Goal: Communication & Community: Ask a question

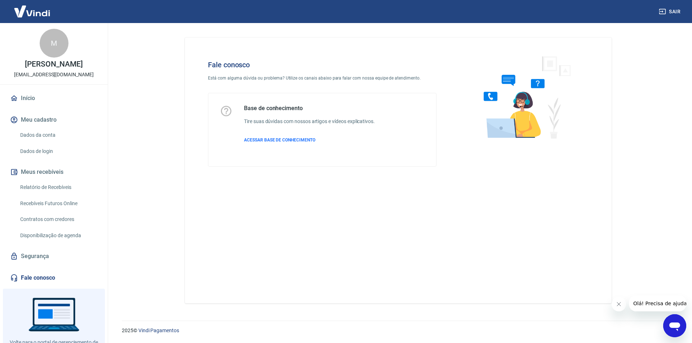
click at [675, 326] on icon "Abrir janela de mensagens" at bounding box center [674, 327] width 11 height 9
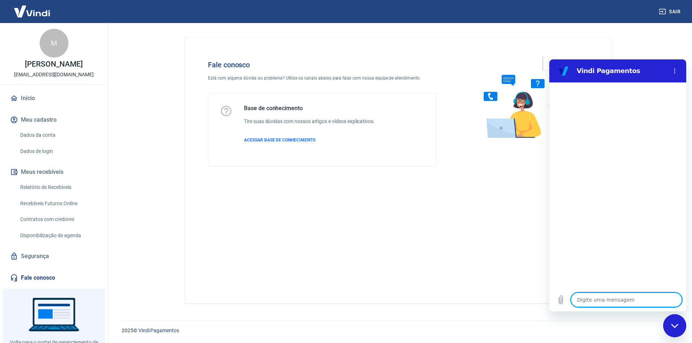
click at [607, 299] on textarea at bounding box center [626, 300] width 111 height 14
type textarea "O"
type textarea "x"
type textarea "Ol"
type textarea "x"
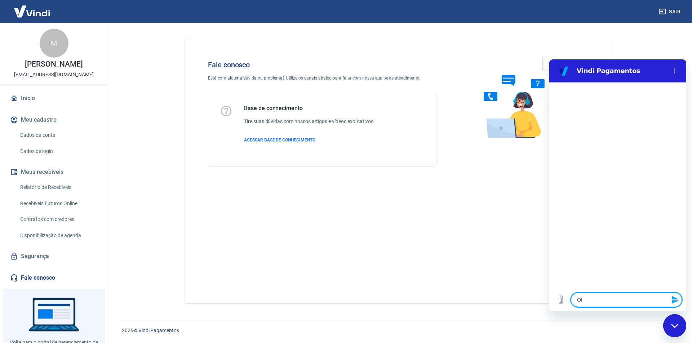
type textarea "Olá"
type textarea "x"
type textarea "Olá,"
type textarea "x"
type textarea "Olá,"
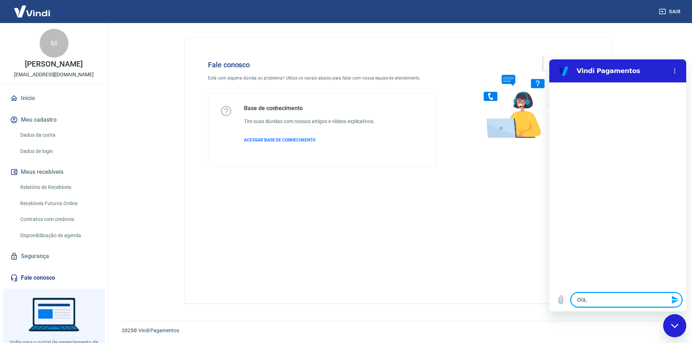
type textarea "x"
type textarea "Olá, t"
type textarea "x"
type textarea "Olá, te"
type textarea "x"
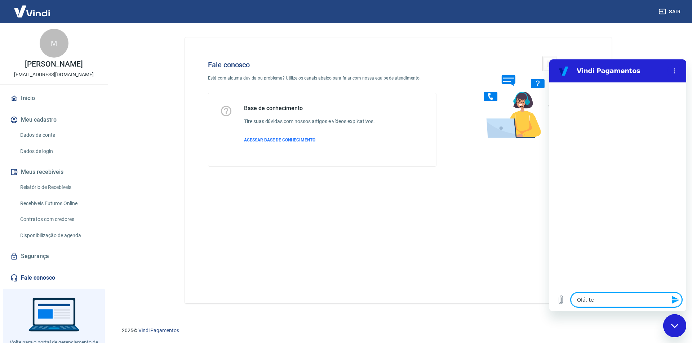
type textarea "Olá, tem"
type textarea "x"
type textarea "Olá, temo"
type textarea "x"
type textarea "Olá, tem"
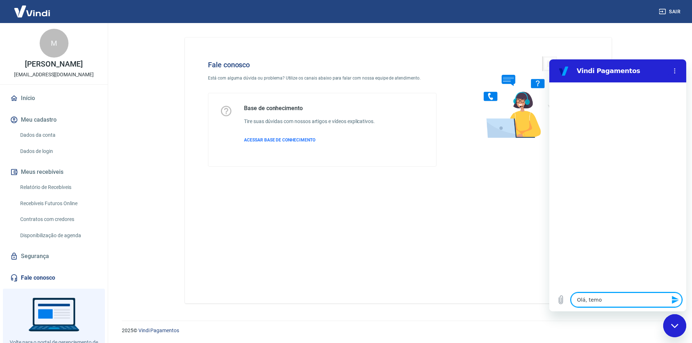
type textarea "x"
type textarea "Olá, te"
type textarea "x"
type textarea "Olá, t"
type textarea "x"
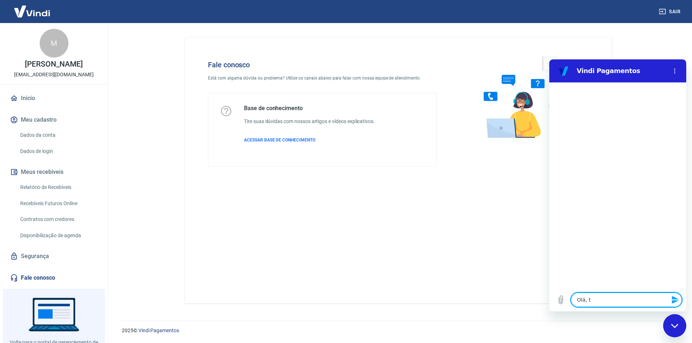
type textarea "Olá,"
type textarea "x"
type textarea "Olá, t"
type textarea "x"
type textarea "Olá, te"
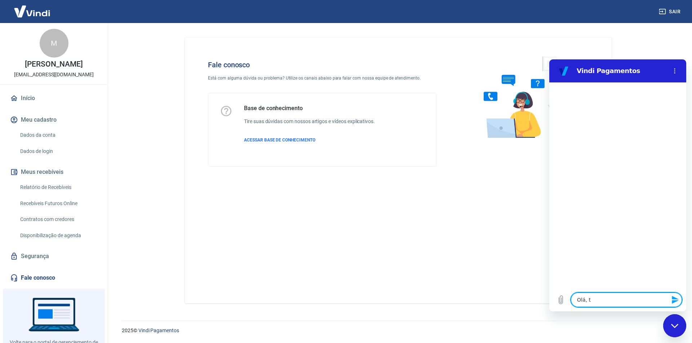
type textarea "x"
type textarea "Olá, ten"
type textarea "x"
type textarea "Olá, tent"
type textarea "x"
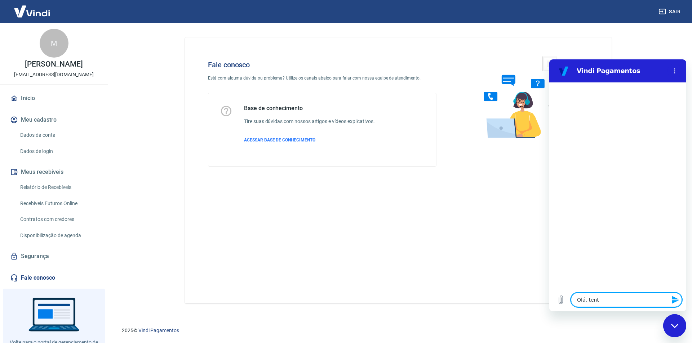
type textarea "Olá, tenta"
type textarea "x"
type textarea "Olá, tentam"
type textarea "x"
type textarea "Olá, tentamo"
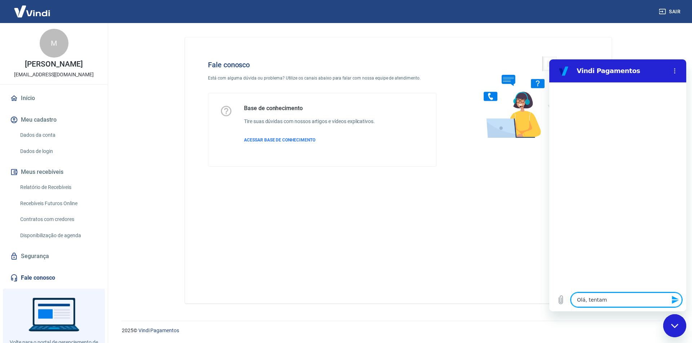
type textarea "x"
type textarea "Olá, tentamos"
type textarea "x"
type textarea "Olá, tentamos"
type textarea "x"
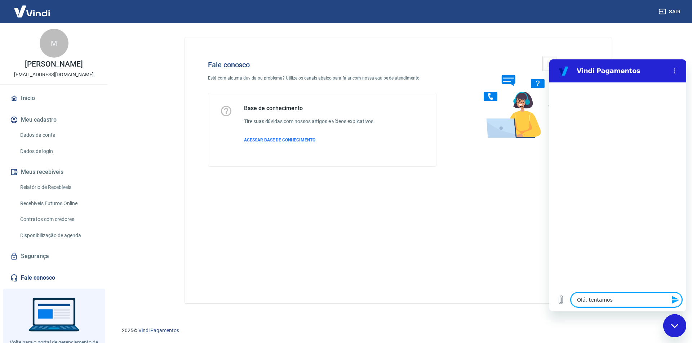
type textarea "Olá, tentamos c"
type textarea "x"
type textarea "Olá, tentamos ca"
type textarea "x"
type textarea "Olá, tentamos can"
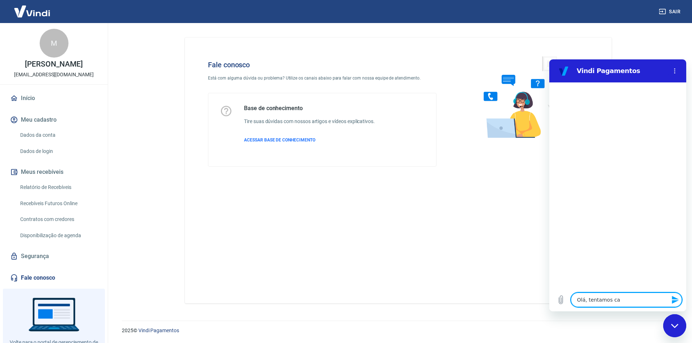
type textarea "x"
type textarea "Olá, tentamos canc"
type textarea "x"
type textarea "Olá, tentamos cance"
type textarea "x"
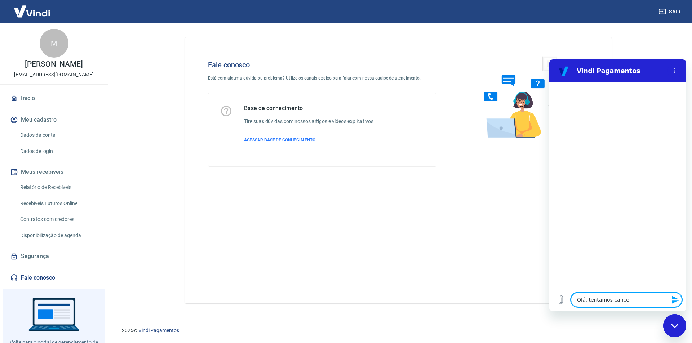
type textarea "Olá, tentamos cancel"
type textarea "x"
type textarea "Olá, tentamos cancela"
type textarea "x"
type textarea "Olá, tentamos cancelar"
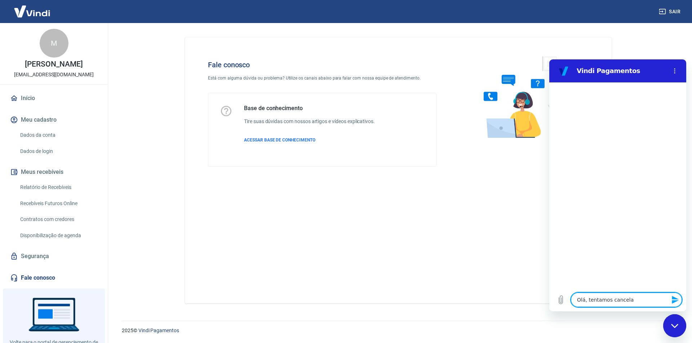
type textarea "x"
type textarea "Olá, tentamos cancelar"
type textarea "x"
type textarea "Olá, tentamos cancelar u"
type textarea "x"
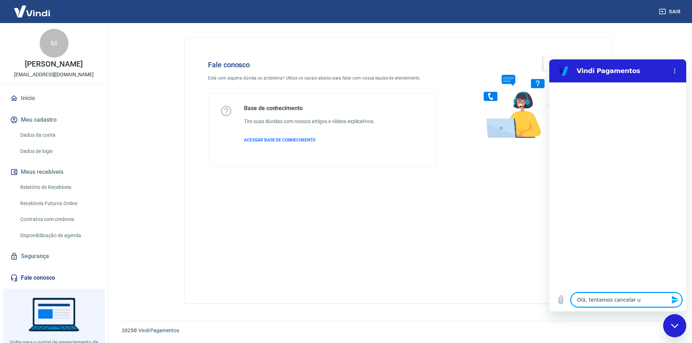
type textarea "Olá, tentamos cancelar um"
type textarea "x"
type textarea "Olá, tentamos cancelar um"
type textarea "x"
type textarea "Olá, tentamos cancelar um p"
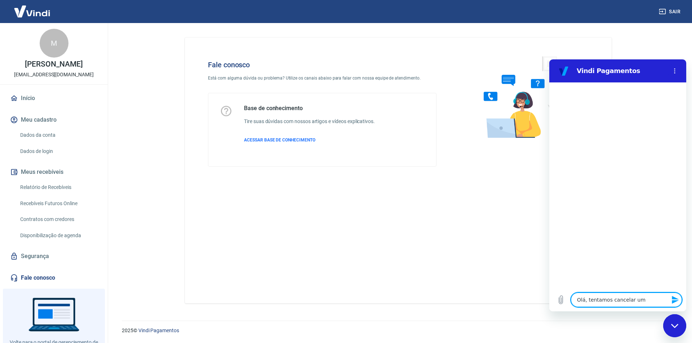
type textarea "x"
type textarea "Olá, tentamos cancelar um pe"
type textarea "x"
type textarea "Olá, tentamos cancelar um ped"
type textarea "x"
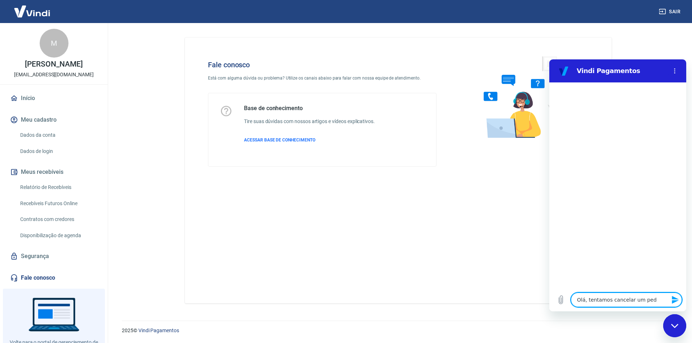
type textarea "Olá, tentamos cancelar um pedi"
type textarea "x"
type textarea "Olá, tentamos cancelar um pedid"
type textarea "x"
type textarea "Olá, tentamos cancelar um pedido"
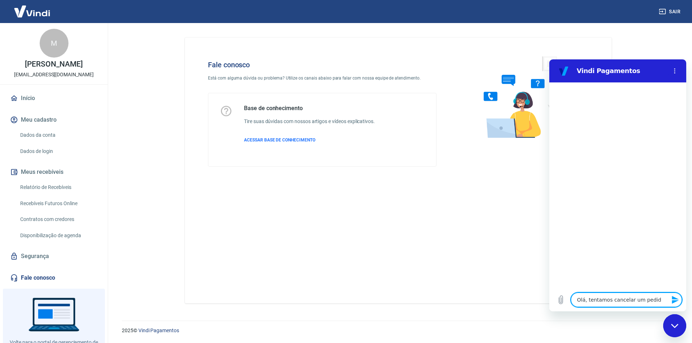
type textarea "x"
type textarea "Olá, tentamos cancelar um pedido"
type textarea "x"
type textarea "Olá, tentamos cancelar um pedido q"
type textarea "x"
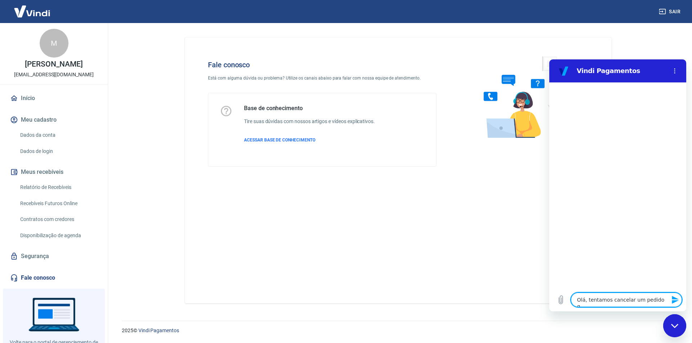
type textarea "Olá, tentamos cancelar um pedido qu"
type textarea "x"
type textarea "Olá, tentamos cancelar um pedido que"
type textarea "x"
type textarea "Olá, tentamos cancelar um pedido que"
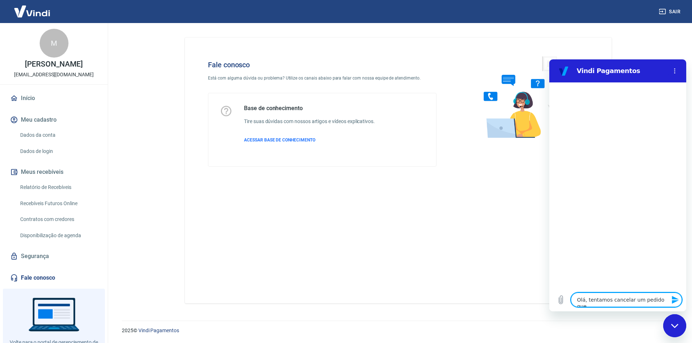
type textarea "x"
type textarea "Olá, tentamos cancelar um pedido que a"
type textarea "x"
type textarea "Olá, tentamos cancelar um pedido que ai"
type textarea "x"
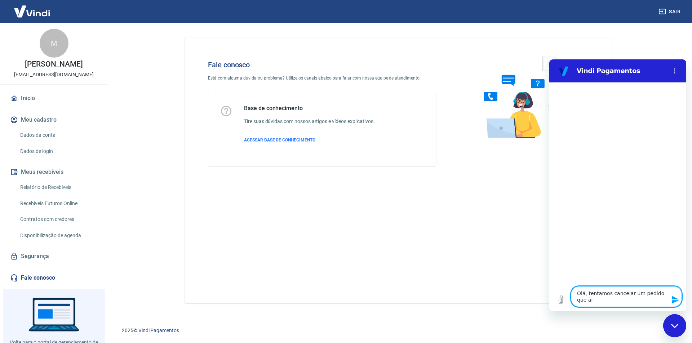
type textarea "Olá, tentamos cancelar um pedido que ain"
type textarea "x"
type textarea "Olá, tentamos cancelar um pedido que aind"
type textarea "x"
type textarea "Olá, tentamos cancelar um pedido que ainda"
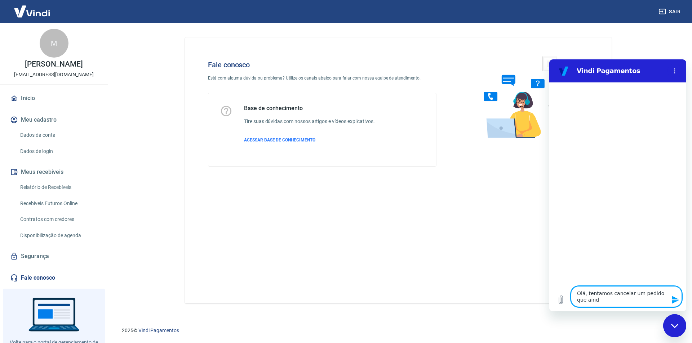
type textarea "x"
type textarea "Olá, tentamos cancelar um pedido que ainda"
type textarea "x"
type textarea "Olá, tentamos cancelar um pedido que ainda n"
type textarea "x"
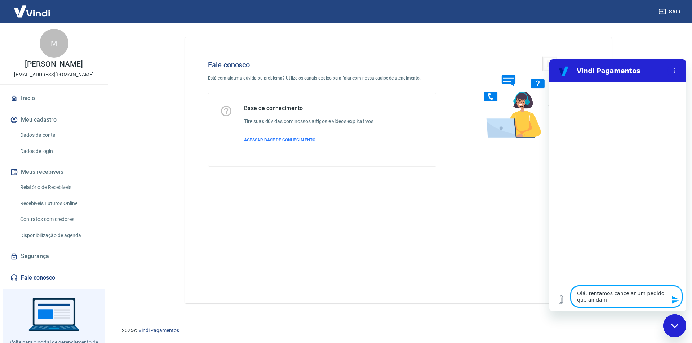
type textarea "Olá, tentamos cancelar um pedido que ainda na"
type textarea "x"
type textarea "Olá, tentamos cancelar um pedido que ainda n"
type textarea "x"
type textarea "Olá, tentamos cancelar um pedido que ainda"
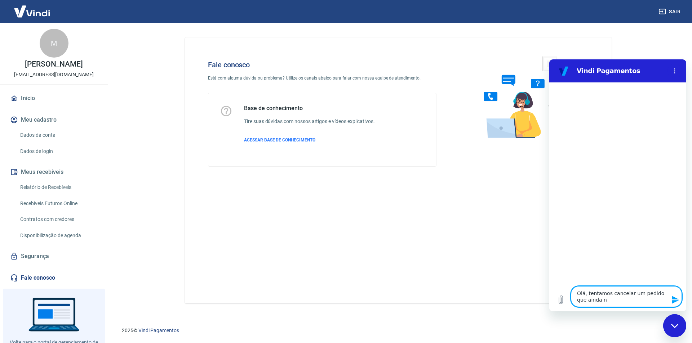
type textarea "x"
type textarea "Olá, tentamos cancelar um pedido que ainda"
type textarea "x"
type textarea "Olá, tentamos cancelar um pedido que aind"
type textarea "x"
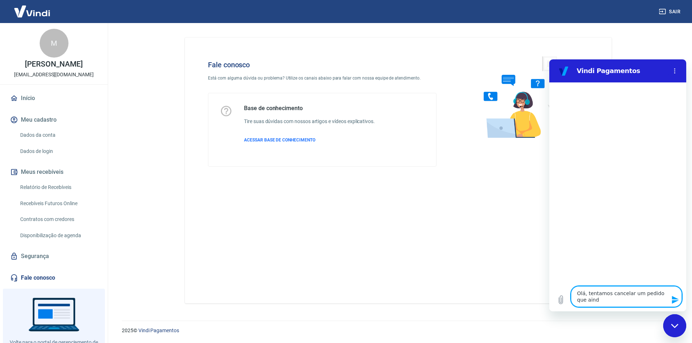
type textarea "Olá, tentamos cancelar um pedido que ain"
type textarea "x"
type textarea "Olá, tentamos cancelar um pedido que ai"
type textarea "x"
type textarea "Olá, tentamos cancelar um pedido que a"
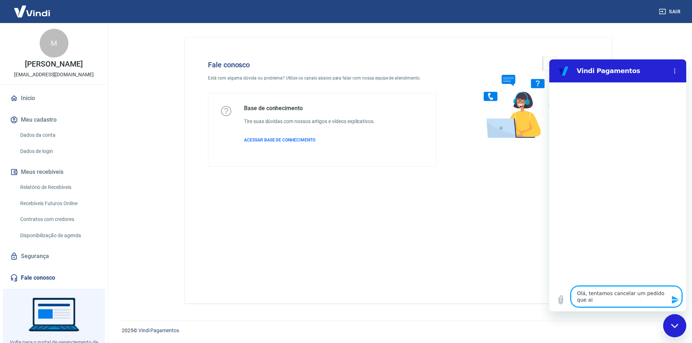
type textarea "x"
type textarea "Olá, tentamos cancelar um pedido que"
type textarea "x"
type textarea "Olá, tentamos cancelar um pedido que"
type textarea "x"
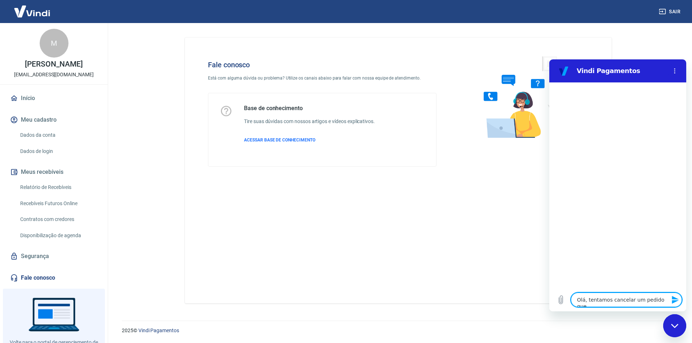
type textarea "Olá, tentamos cancelar um pedido qu"
type textarea "x"
type textarea "Olá, tentamos cancelar um pedido q"
type textarea "x"
type textarea "Olá, tentamos cancelar um pedido"
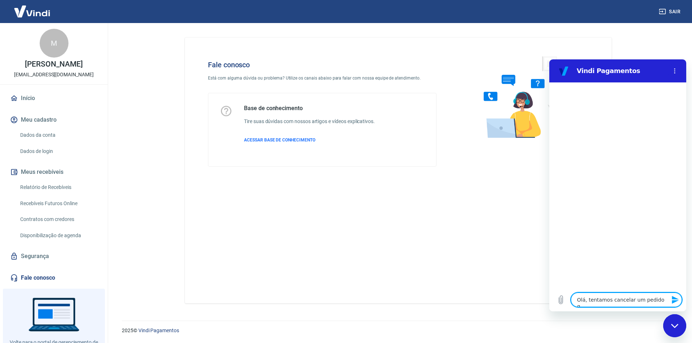
type textarea "x"
type textarea "Olá, tentamos cancelar um pedido"
type textarea "x"
type textarea "Olá, tentamos cancelar um pedido"
type textarea "x"
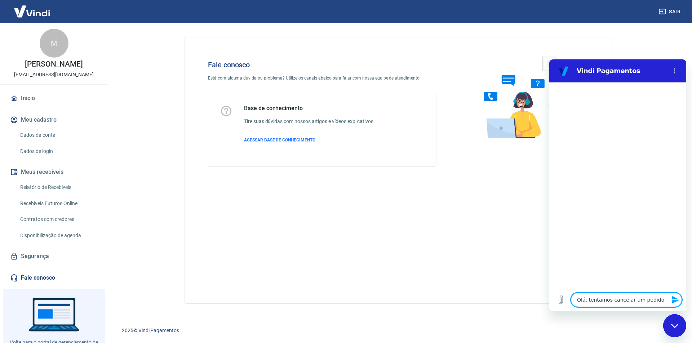
type textarea "Olá, tentamos cancelar um pedido q"
type textarea "x"
type textarea "Olá, tentamos cancelar um pedido qu"
type textarea "x"
type textarea "Olá, tentamos cancelar um pedido que"
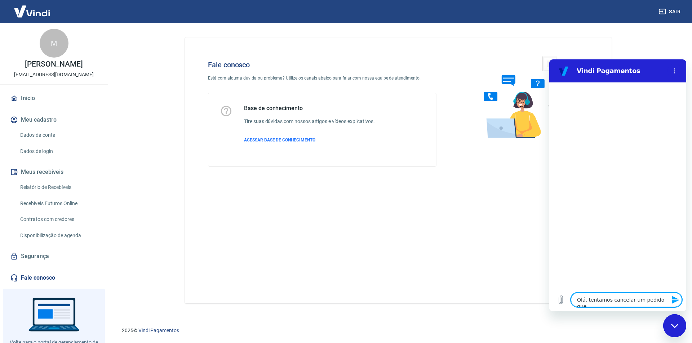
type textarea "x"
type textarea "Olá, tentamos cancelar um pedido que"
type textarea "x"
type textarea "Olá, tentamos cancelar um pedido que o"
type textarea "x"
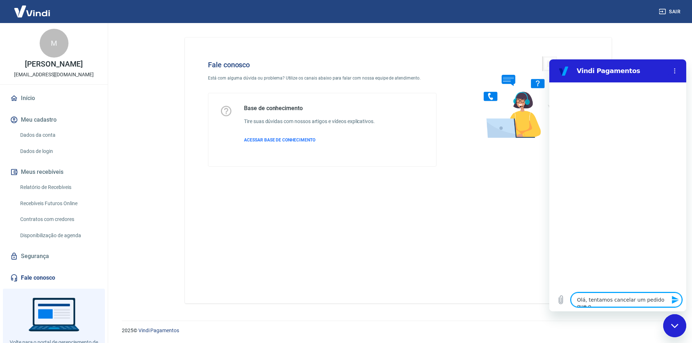
type textarea "Olá, tentamos cancelar um pedido que os"
type textarea "x"
type textarea "Olá, tentamos cancelar um pedido que os"
type textarea "x"
type textarea "Olá, tentamos cancelar um pedido que os v"
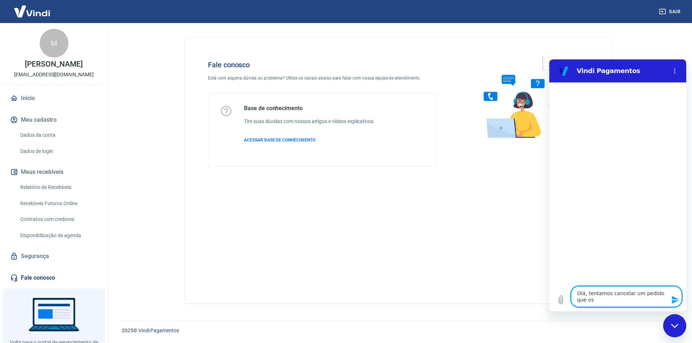
type textarea "x"
type textarea "Olá, tentamos cancelar um pedido que os va"
type textarea "x"
type textarea "Olá, tentamos cancelar um pedido que os val"
type textarea "x"
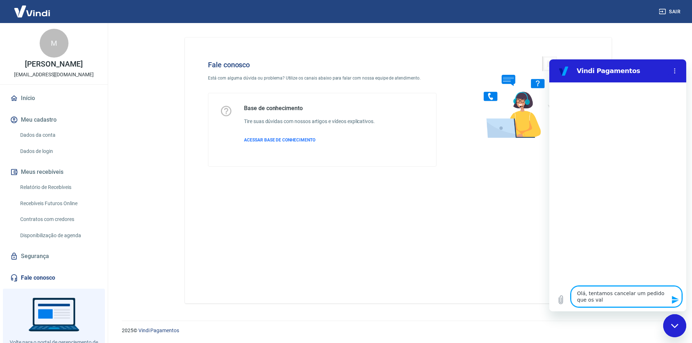
type textarea "Olá, tentamos cancelar um pedido que os valo"
type textarea "x"
type textarea "Olá, tentamos cancelar um pedido que os valor"
type textarea "x"
type textarea "Olá, tentamos cancelar um pedido que os valore"
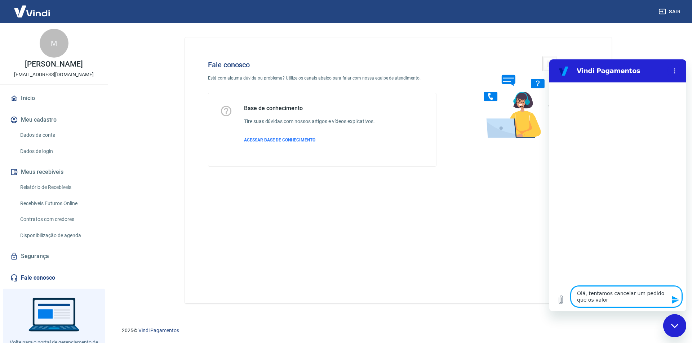
type textarea "x"
type textarea "Olá, tentamos cancelar um pedido que os valores"
type textarea "x"
type textarea "Olá, tentamos cancelar um pedido que os valores"
type textarea "x"
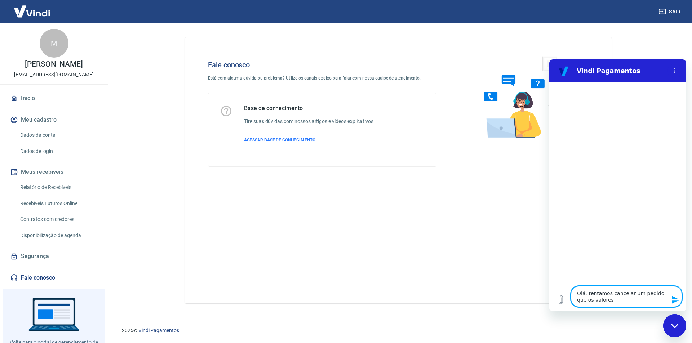
type textarea "Olá, tentamos cancelar um pedido que os valores n"
type textarea "x"
type textarea "Olá, tentamos cancelar um pedido que os valores nã"
type textarea "x"
type textarea "Olá, tentamos cancelar um pedido que os valores nãpo"
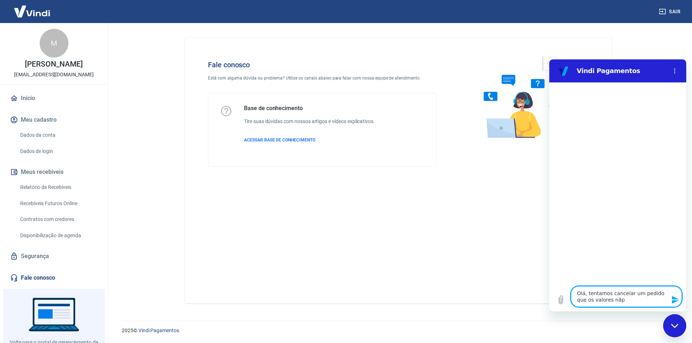
type textarea "x"
type textarea "Olá, tentamos cancelar um pedido que os valores nãp"
type textarea "x"
type textarea "Olá, tentamos cancelar um pedido que os valores nã"
type textarea "x"
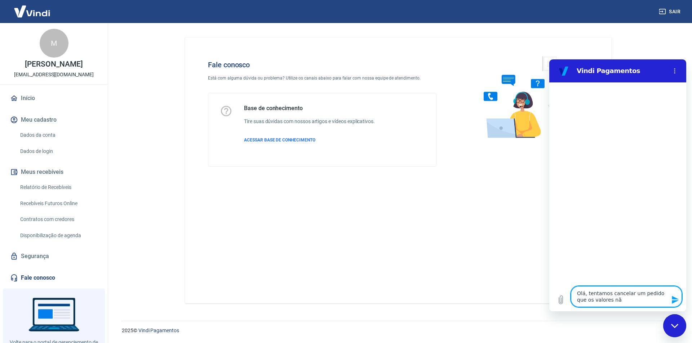
type textarea "Olá, tentamos cancelar um pedido que os valores não"
type textarea "x"
type textarea "Olá, tentamos cancelar um pedido que os valores não"
type textarea "x"
type textarea "Olá, tentamos cancelar um pedido que os valores não f"
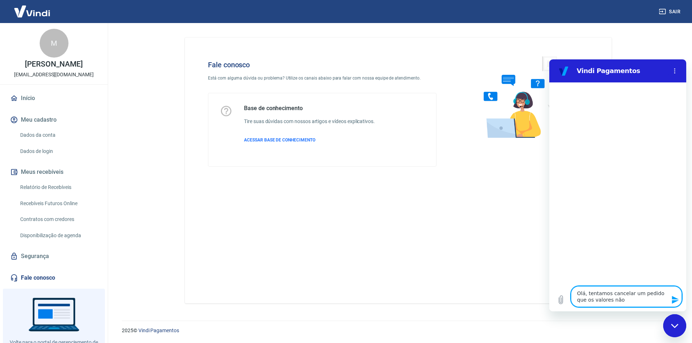
type textarea "x"
type textarea "Olá, tentamos cancelar um pedido que os valores não fo"
type textarea "x"
type textarea "Olá, tentamos cancelar um pedido que os valores não for"
type textarea "x"
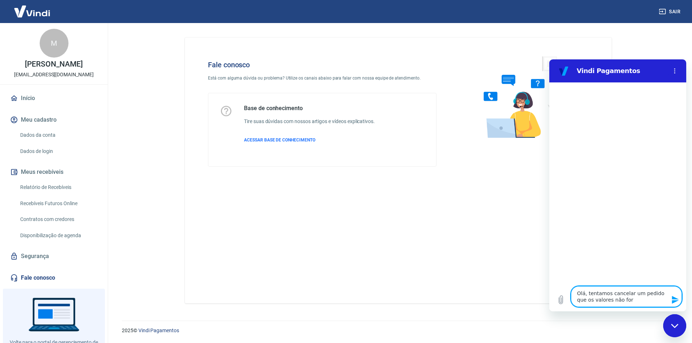
type textarea "Olá, tentamos cancelar um pedido que os valores não fora"
type textarea "x"
type textarea "Olá, tentamos cancelar um pedido que os valores não foram"
type textarea "x"
type textarea "Olá, tentamos cancelar um pedido que os valores não foram"
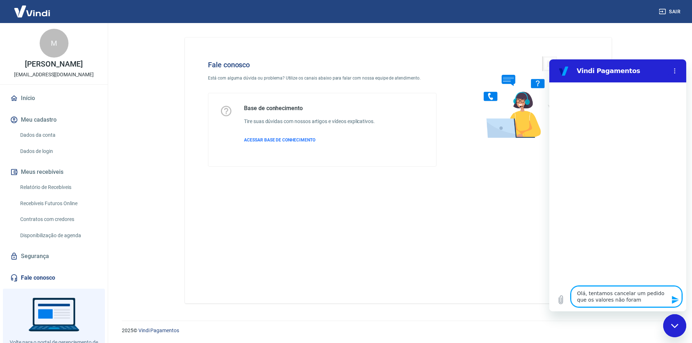
type textarea "x"
type textarea "Olá, tentamos cancelar um pedido que os valores não foram r"
type textarea "x"
type textarea "Olá, tentamos cancelar um pedido que os valores não foram re"
type textarea "x"
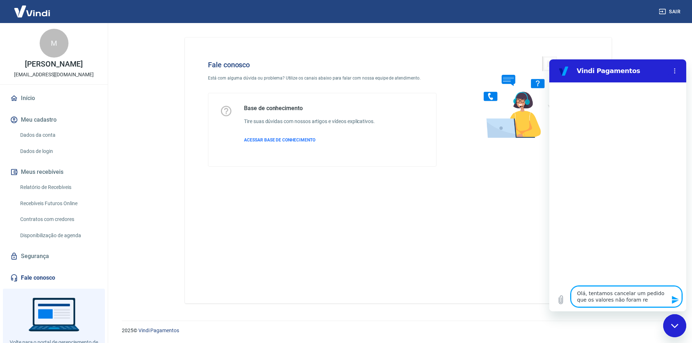
type textarea "Olá, tentamos cancelar um pedido que os valores não foram rep"
type textarea "x"
type textarea "Olá, tentamos cancelar um pedido que os valores não foram repa"
type textarea "x"
type textarea "Olá, tentamos cancelar um pedido que os valores não foram repas"
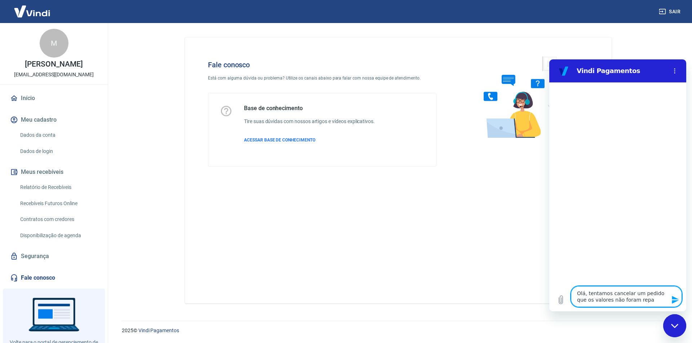
type textarea "x"
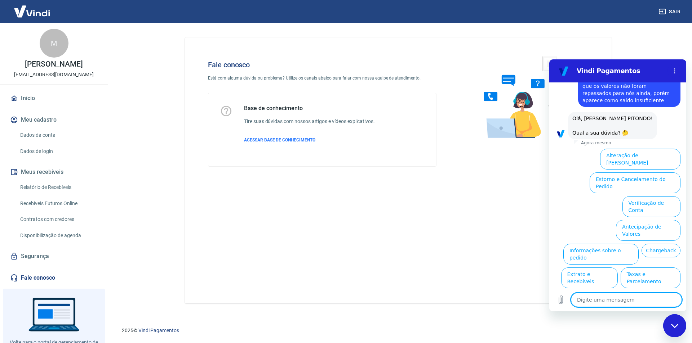
scroll to position [33, 0]
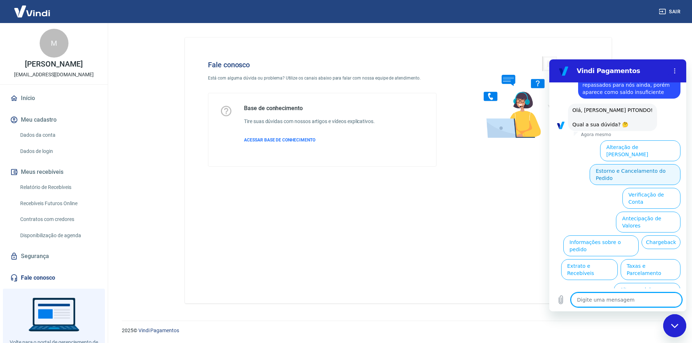
click at [639, 164] on button "Estorno e Cancelamento do Pedido" at bounding box center [634, 174] width 91 height 21
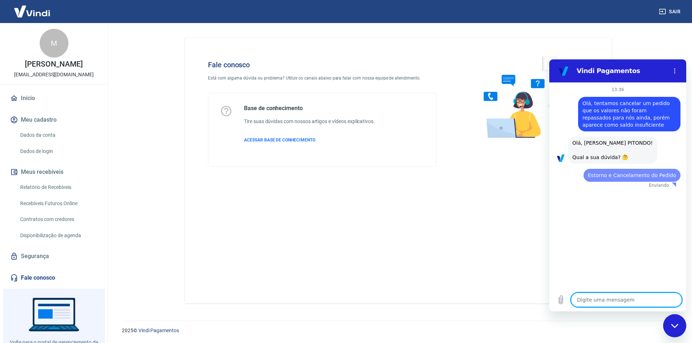
scroll to position [0, 0]
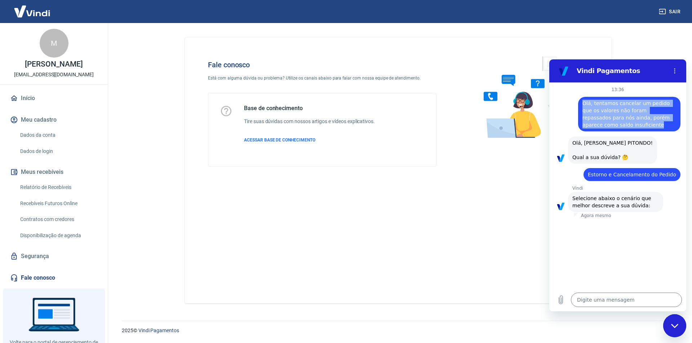
drag, startPoint x: 583, startPoint y: 102, endPoint x: 636, endPoint y: 124, distance: 58.0
click at [636, 124] on div "diz: [PERSON_NAME], tentamos cancelar um pedido que os valores não foram repass…" at bounding box center [629, 114] width 102 height 35
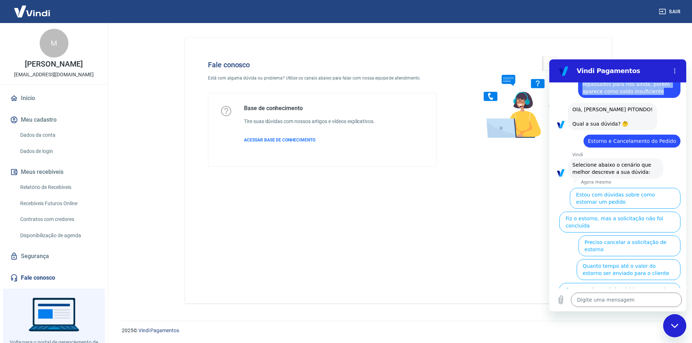
scroll to position [53, 0]
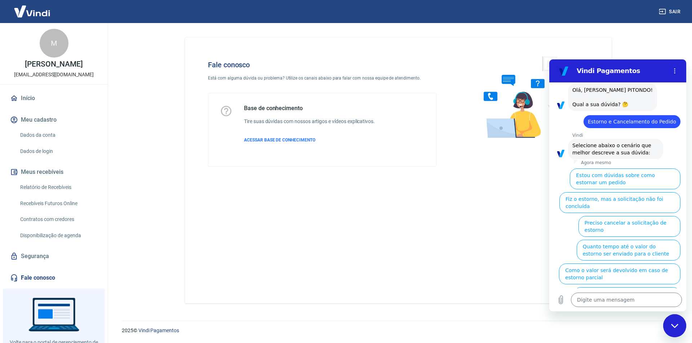
copy span "Olá, tentamos cancelar um pedido que os valores não foram repassados para nós a…"
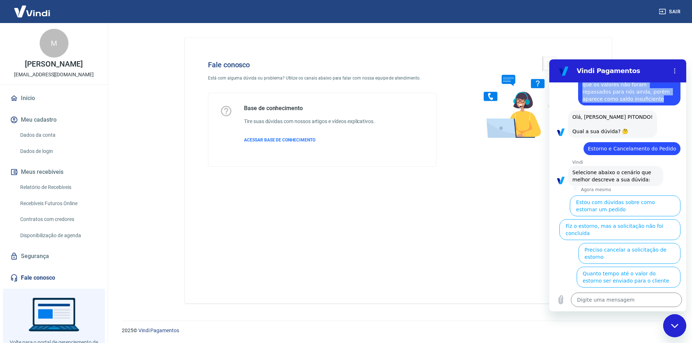
scroll to position [0, 0]
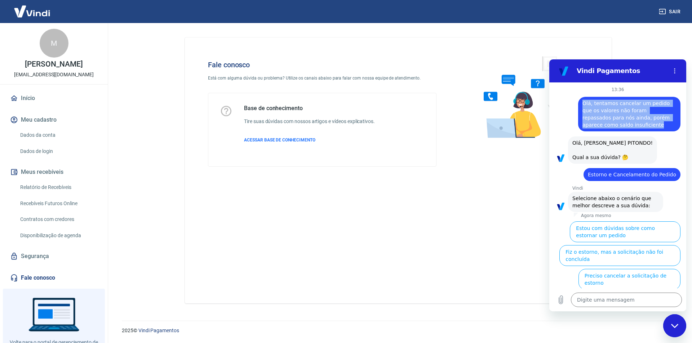
copy span "Olá, tentamos cancelar um pedido que os valores não foram repassados para nós a…"
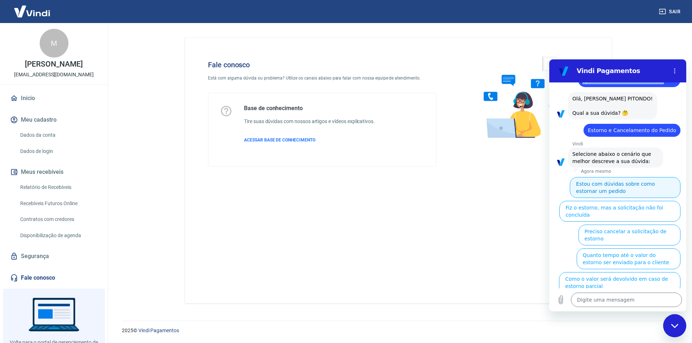
scroll to position [53, 0]
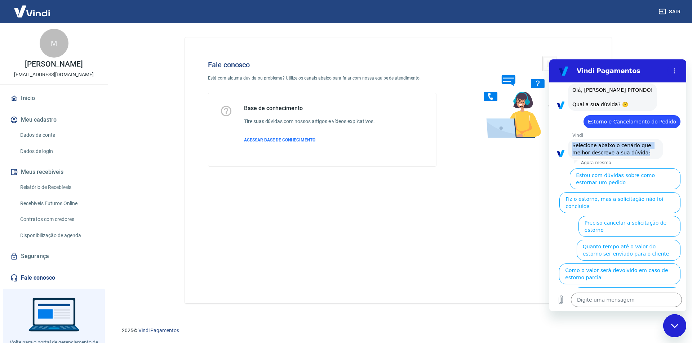
drag, startPoint x: 573, startPoint y: 144, endPoint x: 640, endPoint y: 155, distance: 67.5
click at [640, 155] on div "Vindi diz: Selecione abaixo o cenário que melhor descreve a sua dúvida:" at bounding box center [615, 149] width 95 height 20
click at [633, 199] on button "Fiz o estorno, mas a solicitação não foi concluída" at bounding box center [619, 202] width 121 height 21
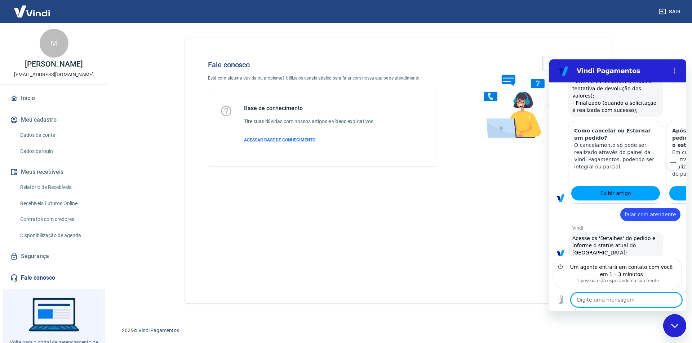
scroll to position [339, 0]
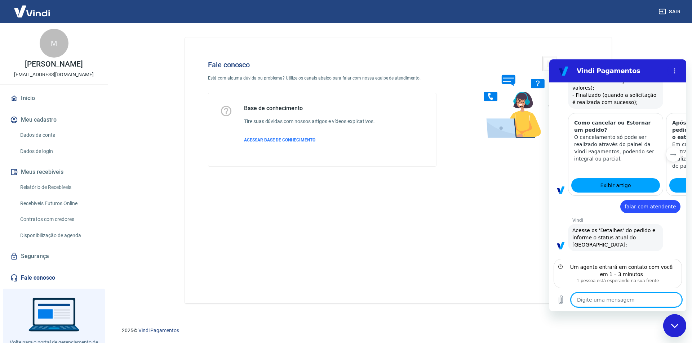
click at [613, 298] on textarea at bounding box center [626, 300] width 111 height 14
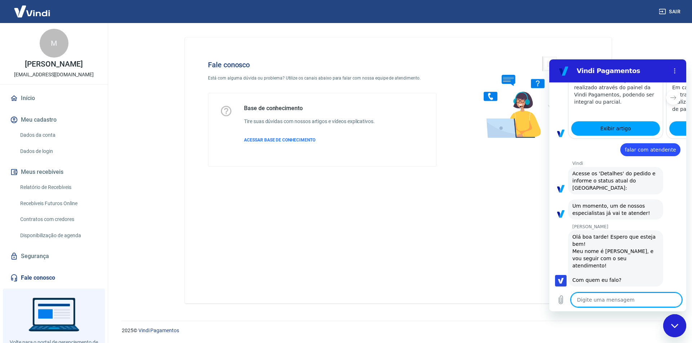
scroll to position [397, 0]
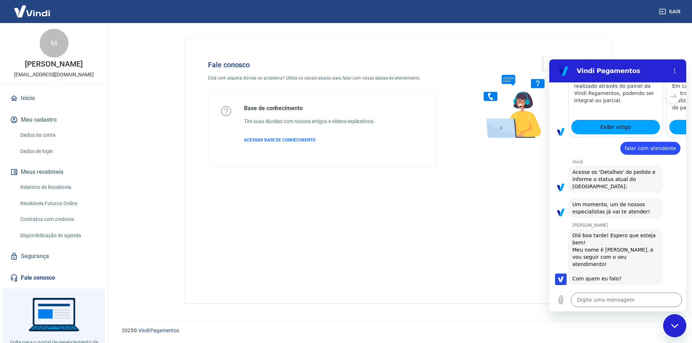
drag, startPoint x: 669, startPoint y: 283, endPoint x: 634, endPoint y: 285, distance: 34.6
click at [634, 317] on div "Enviado · 13:39" at bounding box center [612, 320] width 127 height 6
drag, startPoint x: 632, startPoint y: 282, endPoint x: 678, endPoint y: 253, distance: 55.2
click at [678, 253] on div "13:36 diz: [PERSON_NAME], tentamos cancelar um pedido que os valores não foram …" at bounding box center [617, 186] width 137 height 206
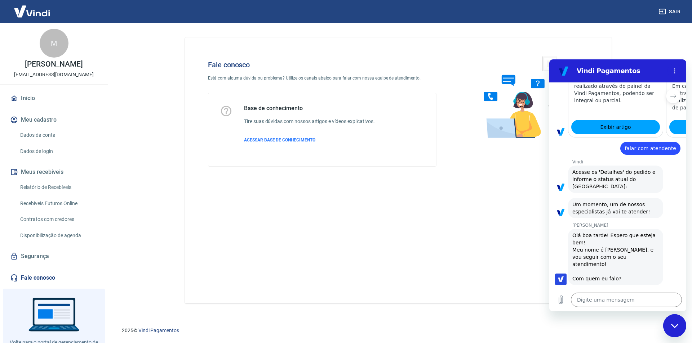
click at [668, 324] on div at bounding box center [617, 324] width 137 height 0
drag, startPoint x: 669, startPoint y: 288, endPoint x: 664, endPoint y: 287, distance: 5.1
click at [664, 323] on div at bounding box center [617, 323] width 137 height 1
click at [628, 299] on textarea at bounding box center [626, 300] width 111 height 14
paste textarea "Olá, tentamos cancelar um pedido que os valores não foram repassados para nós a…"
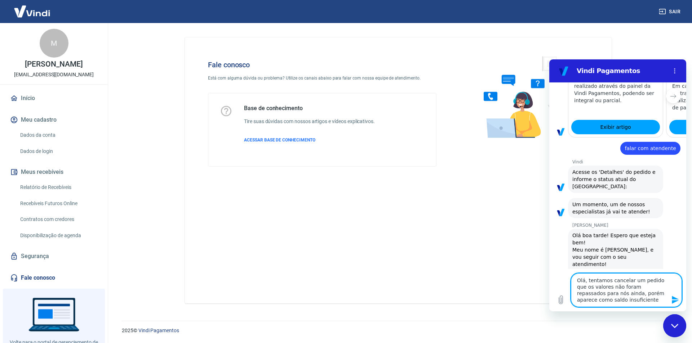
drag, startPoint x: 589, startPoint y: 281, endPoint x: 570, endPoint y: 279, distance: 18.9
click at [570, 279] on div "Digite uma mensagem Olá, tentamos cancelar um pedido que os valores não foram r…" at bounding box center [617, 290] width 137 height 43
click at [674, 299] on icon "Enviar mensagem" at bounding box center [675, 300] width 7 height 8
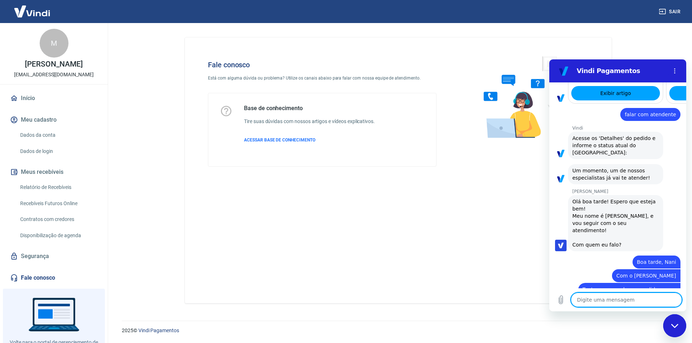
scroll to position [433, 0]
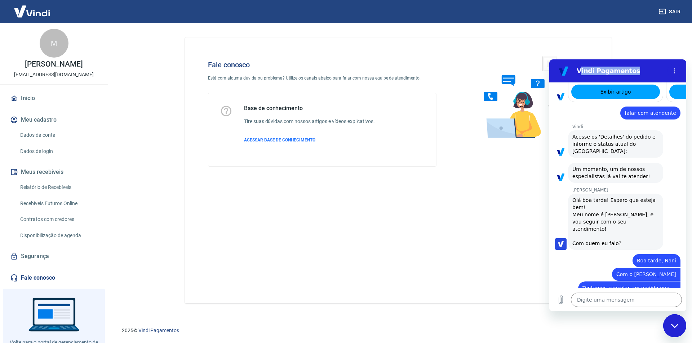
drag, startPoint x: 636, startPoint y: 69, endPoint x: 578, endPoint y: 73, distance: 57.8
click at [579, 75] on h2 "Vindi Pagamentos" at bounding box center [621, 71] width 88 height 9
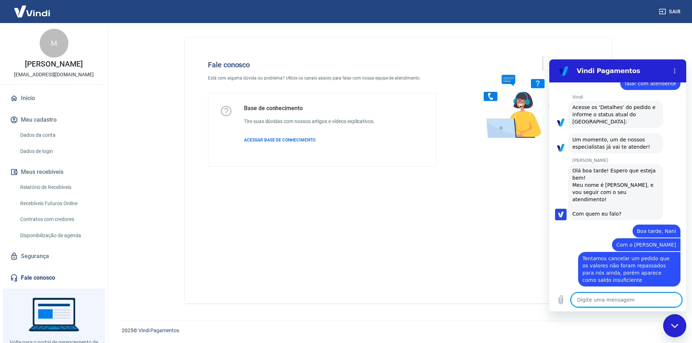
scroll to position [464, 0]
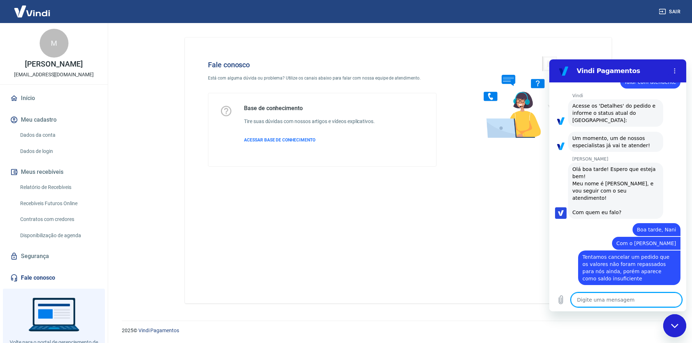
paste textarea "pedido 616247"
paste textarea "TRANSAÇÃO 221175926"
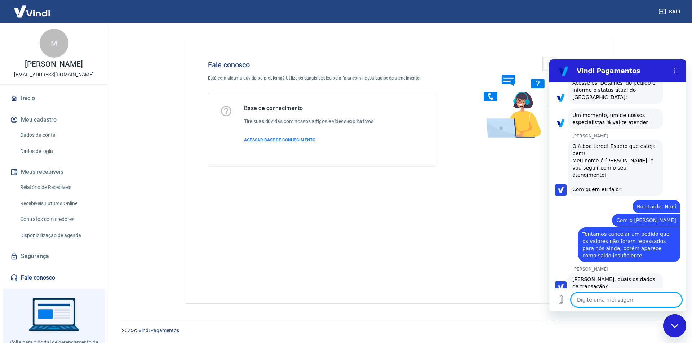
scroll to position [488, 0]
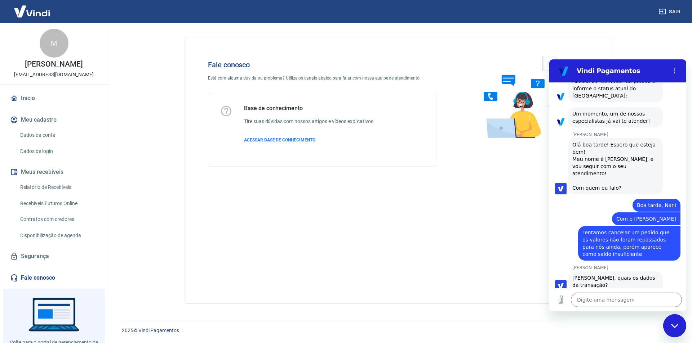
drag, startPoint x: 665, startPoint y: 282, endPoint x: 635, endPoint y: 285, distance: 29.7
click at [635, 317] on div "Enviado · 13:42" at bounding box center [612, 320] width 127 height 6
click at [636, 317] on p "Enviado · 13:42" at bounding box center [652, 320] width 32 height 6
drag, startPoint x: 633, startPoint y: 284, endPoint x: 667, endPoint y: 284, distance: 34.2
click at [667, 317] on div "Enviado · 13:42" at bounding box center [612, 320] width 127 height 6
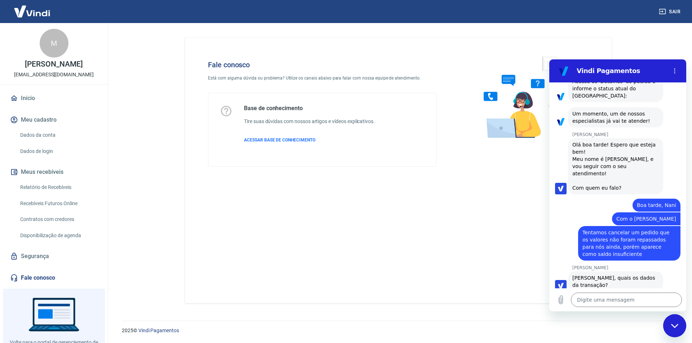
click at [666, 317] on div "Enviado · 13:42" at bounding box center [612, 320] width 127 height 6
drag, startPoint x: 664, startPoint y: 283, endPoint x: 635, endPoint y: 285, distance: 30.0
click at [635, 317] on div "Enviado · 13:42" at bounding box center [612, 320] width 127 height 6
click at [633, 317] on div "Enviado · 13:42" at bounding box center [612, 320] width 127 height 6
drag, startPoint x: 633, startPoint y: 285, endPoint x: 672, endPoint y: 282, distance: 39.7
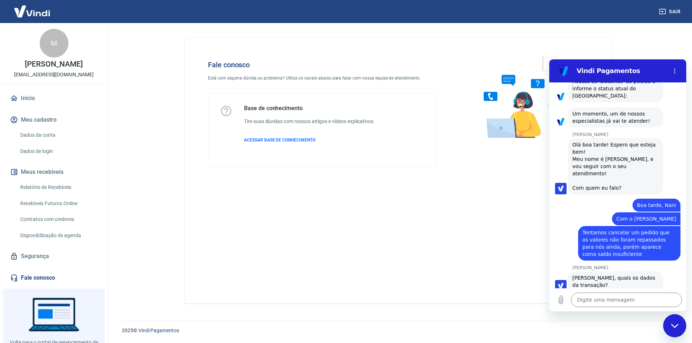
click at [675, 283] on div "13:36 diz: [PERSON_NAME], tentamos cancelar um pedido que os valores não foram …" at bounding box center [617, 186] width 137 height 206
click at [670, 317] on div "Enviado · 13:42" at bounding box center [614, 320] width 131 height 6
click at [672, 317] on div at bounding box center [674, 319] width 4 height 4
drag, startPoint x: 669, startPoint y: 281, endPoint x: 626, endPoint y: 282, distance: 44.0
click at [626, 316] on div "Enviado · 13:42" at bounding box center [614, 319] width 131 height 6
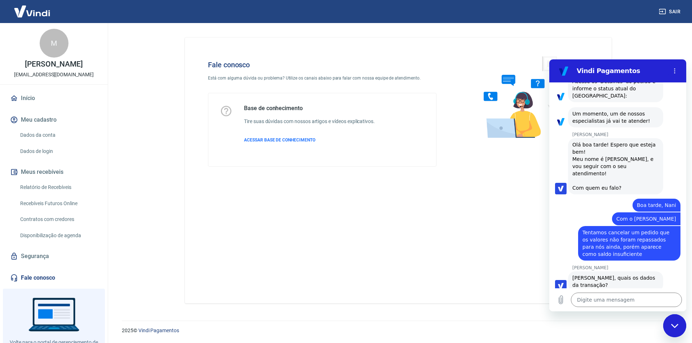
click at [626, 317] on div "Enviado · 13:42" at bounding box center [612, 320] width 127 height 6
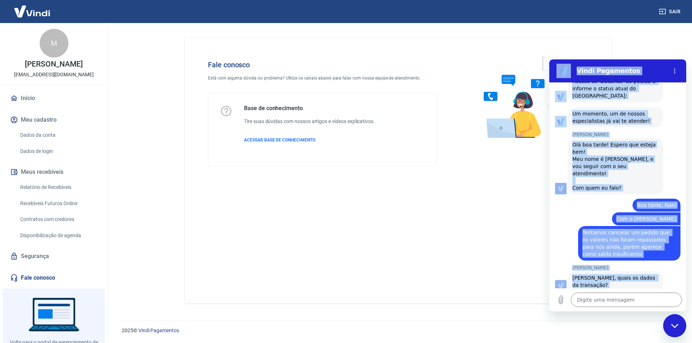
drag, startPoint x: 671, startPoint y: 285, endPoint x: 686, endPoint y: 284, distance: 15.1
click html "Vindi Pagamentos 13:36 diz: [PERSON_NAME], tentamos cancelar um pedido que os v…"
click at [653, 300] on span "pedido 616247 TRANSAÇÃO 221175926" at bounding box center [640, 306] width 71 height 13
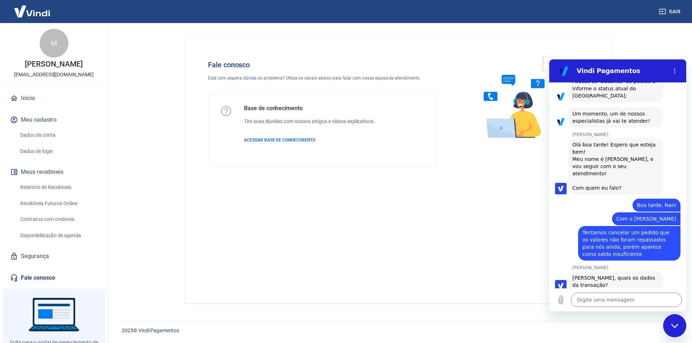
click at [672, 317] on div at bounding box center [674, 319] width 4 height 4
drag, startPoint x: 664, startPoint y: 284, endPoint x: 628, endPoint y: 281, distance: 35.8
click at [634, 317] on div "Enviado · 13:42" at bounding box center [612, 320] width 127 height 6
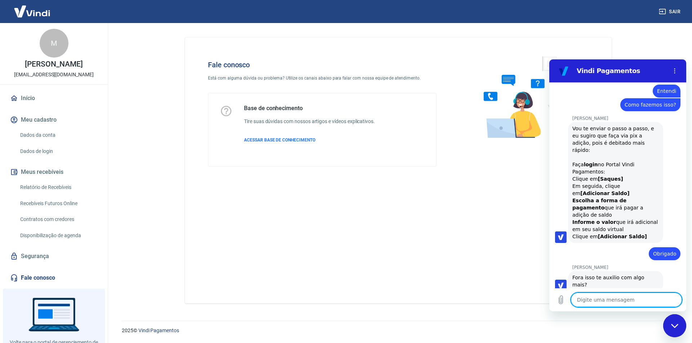
scroll to position [908, 0]
